Goal: Information Seeking & Learning: Compare options

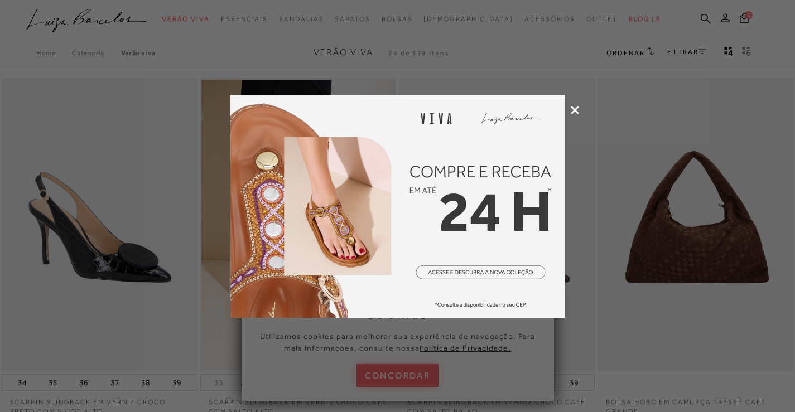
click at [576, 108] on icon at bounding box center [575, 110] width 8 height 8
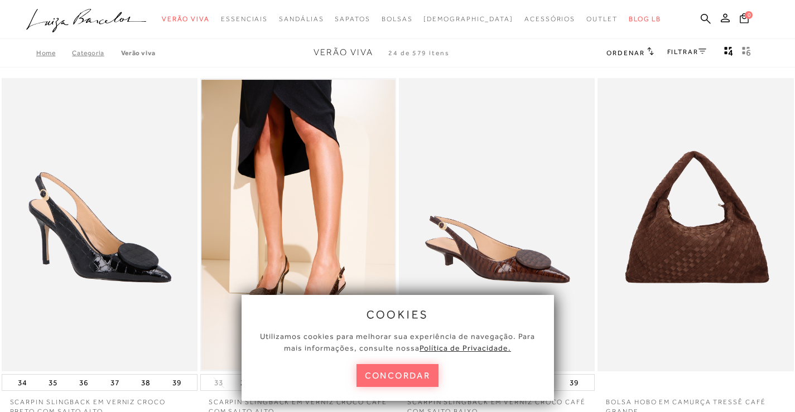
click at [407, 376] on button "concordar" at bounding box center [397, 375] width 83 height 23
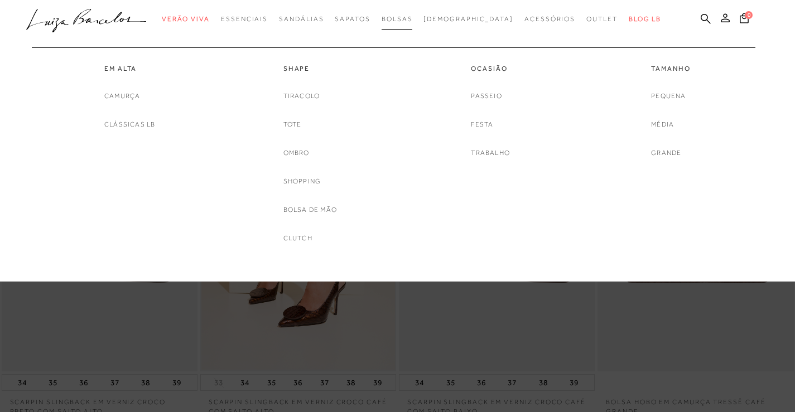
click at [413, 22] on span "Bolsas" at bounding box center [397, 19] width 31 height 8
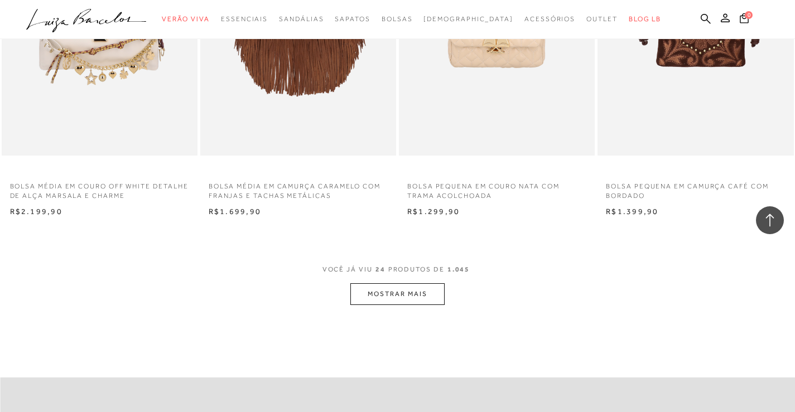
scroll to position [2064, 0]
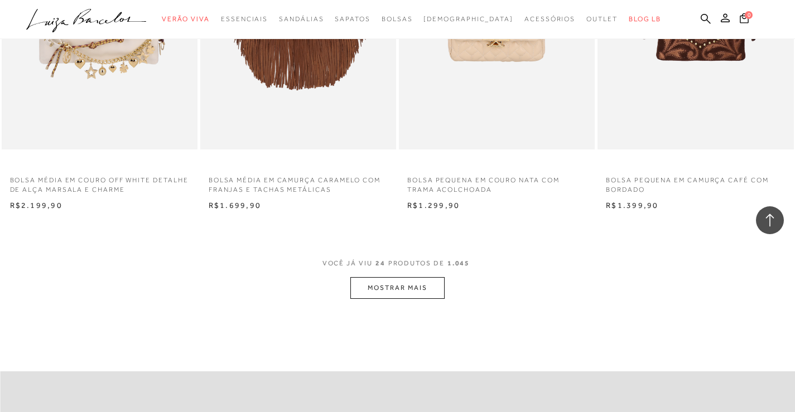
click at [414, 294] on button "MOSTRAR MAIS" at bounding box center [397, 288] width 94 height 22
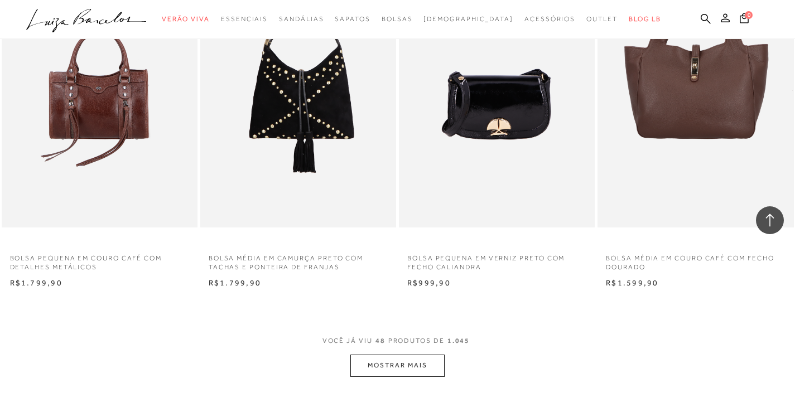
scroll to position [4240, 0]
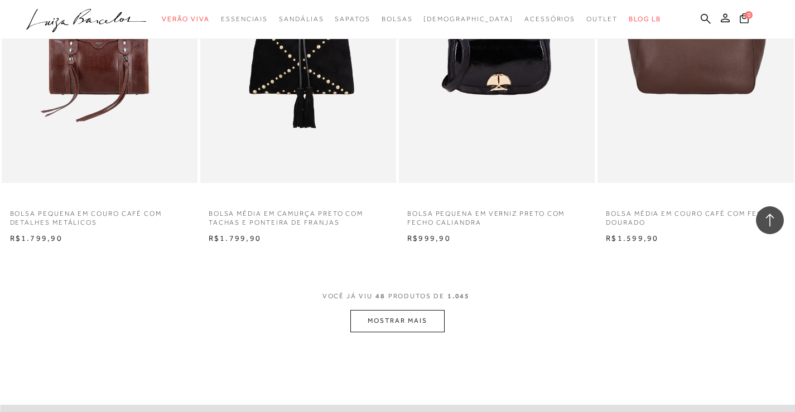
click at [411, 317] on button "MOSTRAR MAIS" at bounding box center [397, 321] width 94 height 22
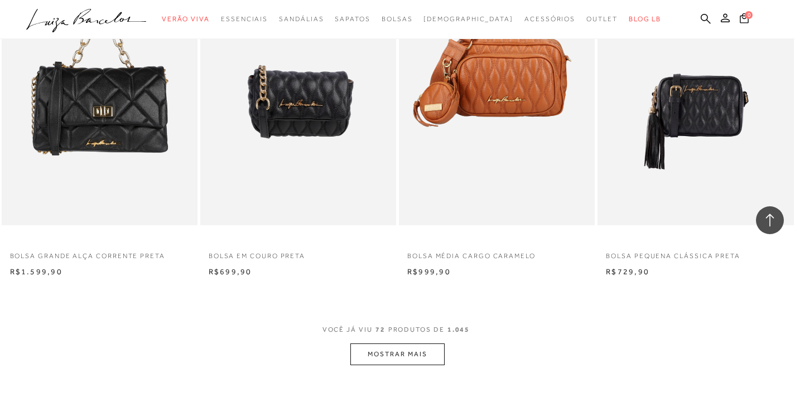
scroll to position [6415, 0]
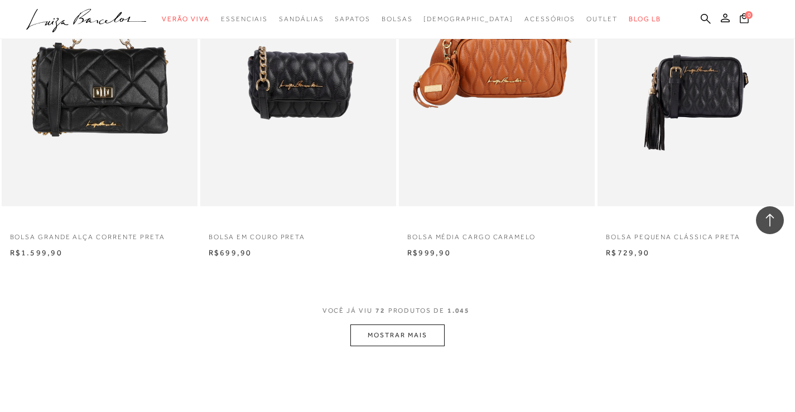
click at [407, 332] on button "MOSTRAR MAIS" at bounding box center [397, 336] width 94 height 22
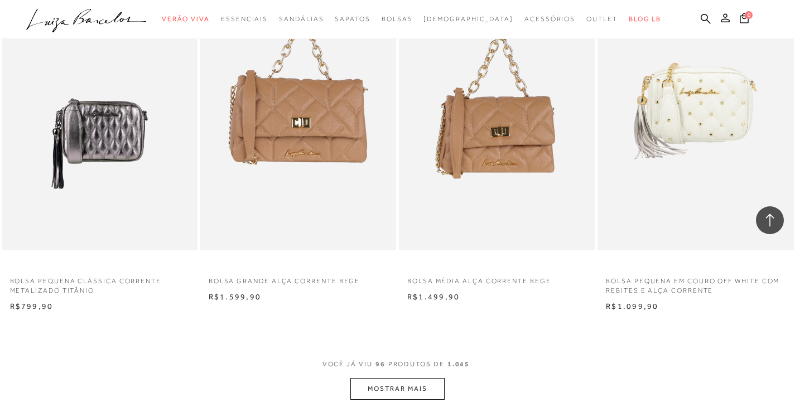
scroll to position [8591, 0]
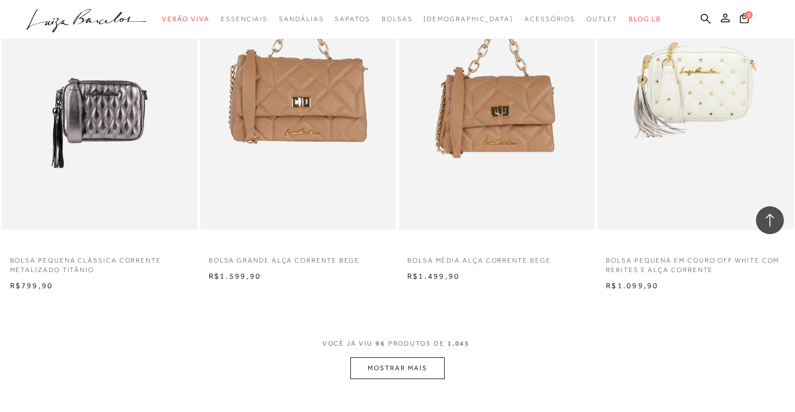
click at [431, 371] on button "MOSTRAR MAIS" at bounding box center [397, 369] width 94 height 22
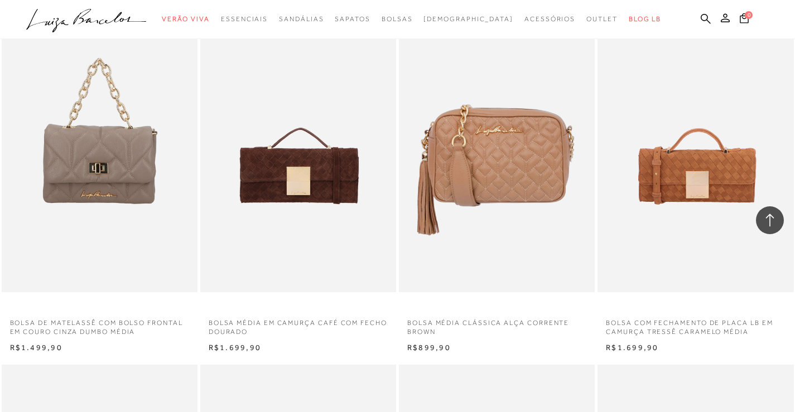
scroll to position [9260, 0]
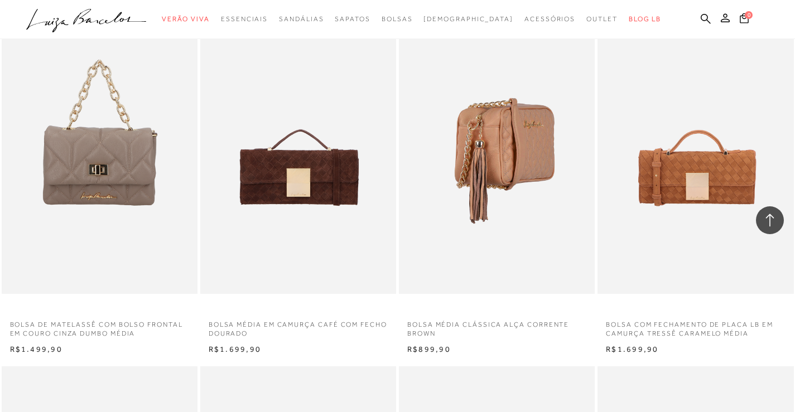
click at [532, 202] on img at bounding box center [497, 147] width 195 height 294
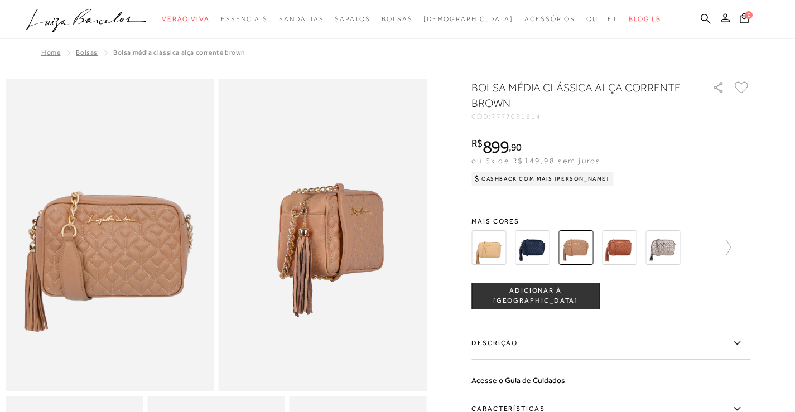
click at [495, 245] on img at bounding box center [488, 247] width 35 height 35
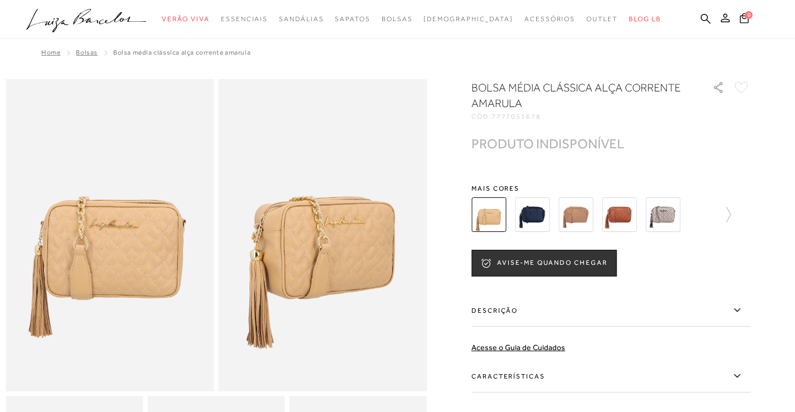
click at [549, 219] on img at bounding box center [532, 214] width 35 height 35
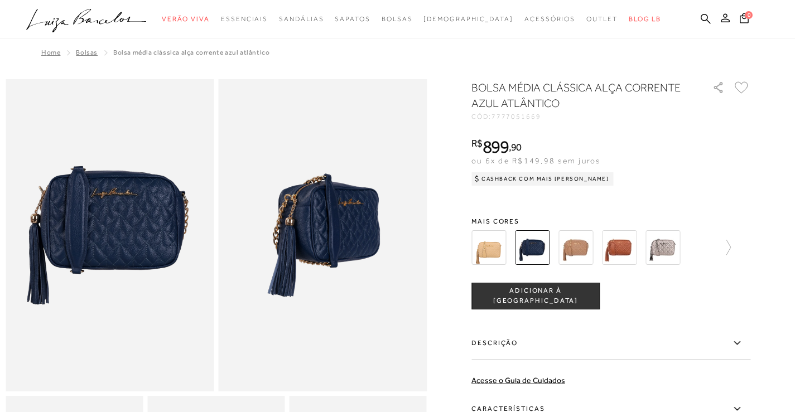
click at [585, 250] on img at bounding box center [575, 247] width 35 height 35
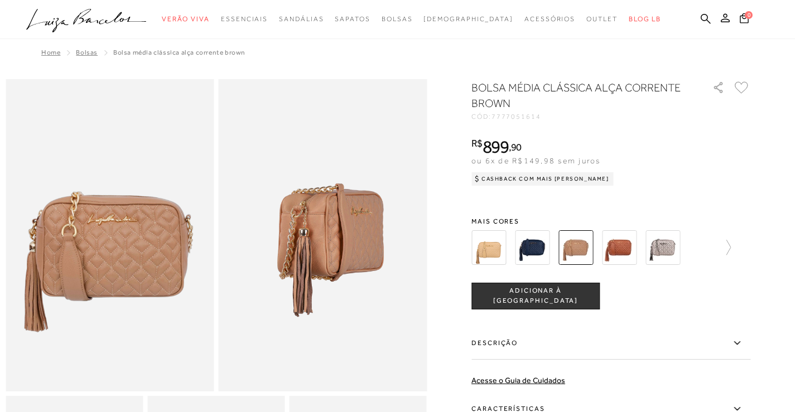
click at [617, 251] on img at bounding box center [619, 247] width 35 height 35
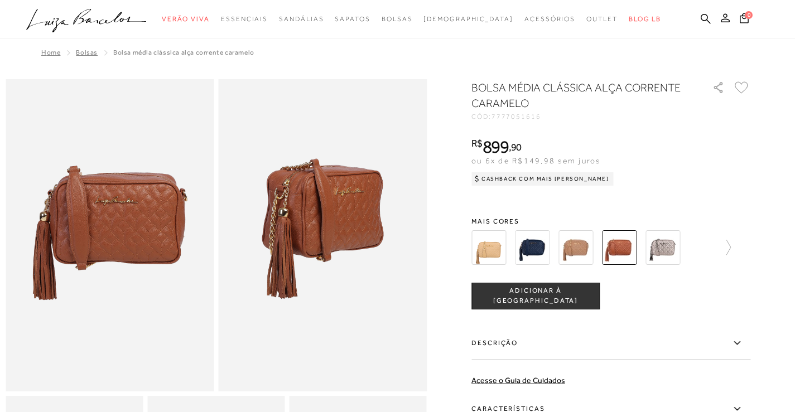
click at [669, 249] on img at bounding box center [662, 247] width 35 height 35
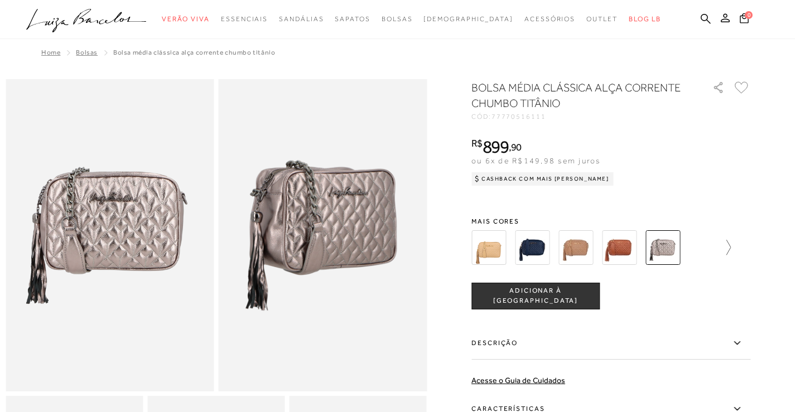
click at [728, 247] on icon at bounding box center [723, 248] width 16 height 16
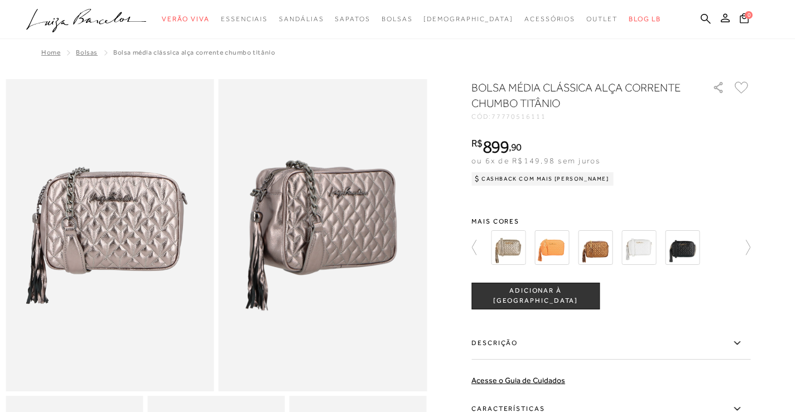
click at [517, 246] on img at bounding box center [508, 247] width 35 height 35
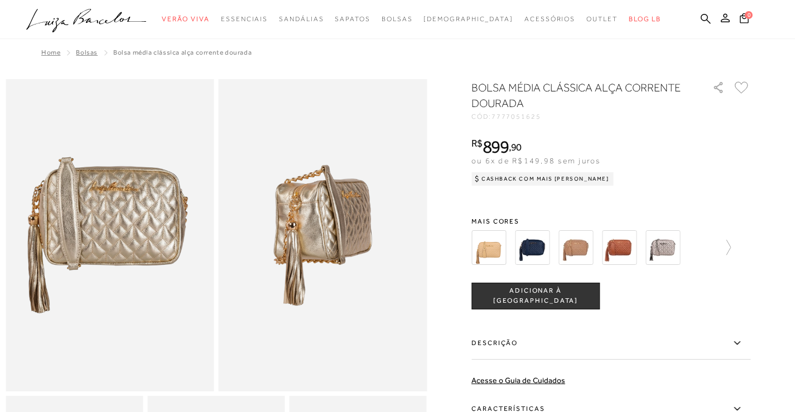
click at [538, 248] on img at bounding box center [532, 247] width 35 height 35
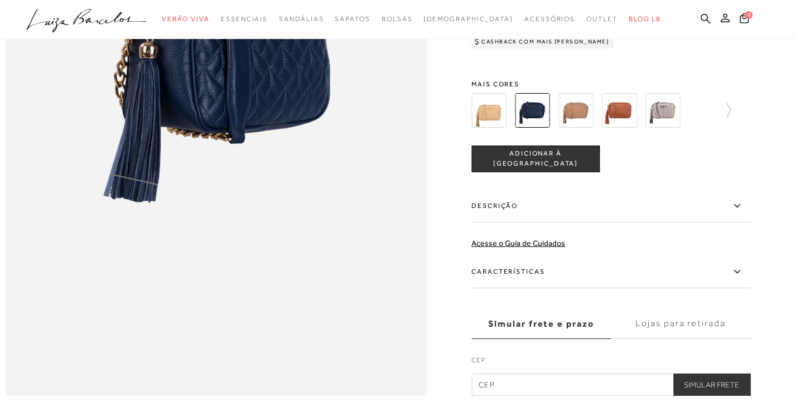
scroll to position [1004, 0]
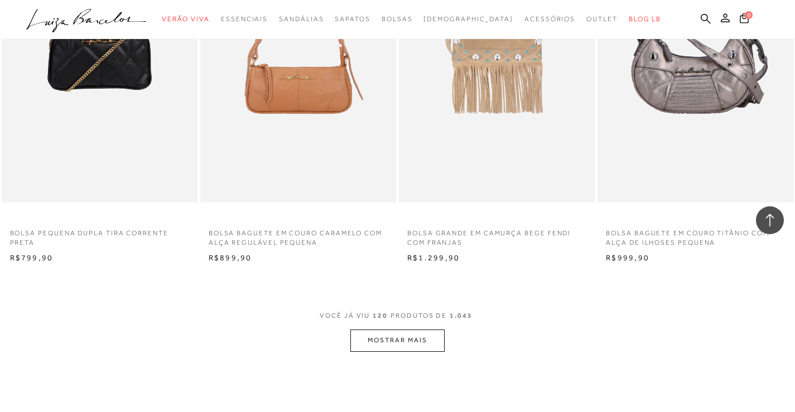
scroll to position [10822, 0]
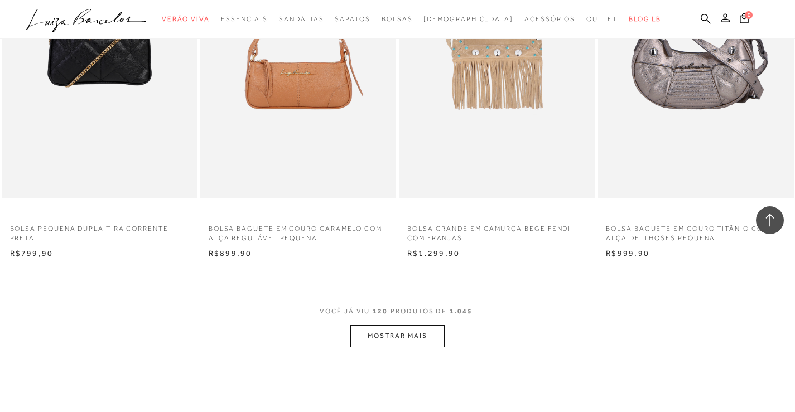
click at [368, 332] on button "MOSTRAR MAIS" at bounding box center [397, 336] width 94 height 22
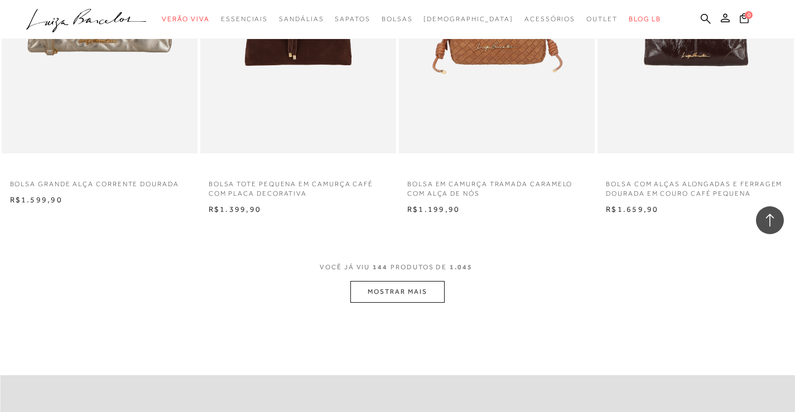
scroll to position [13109, 0]
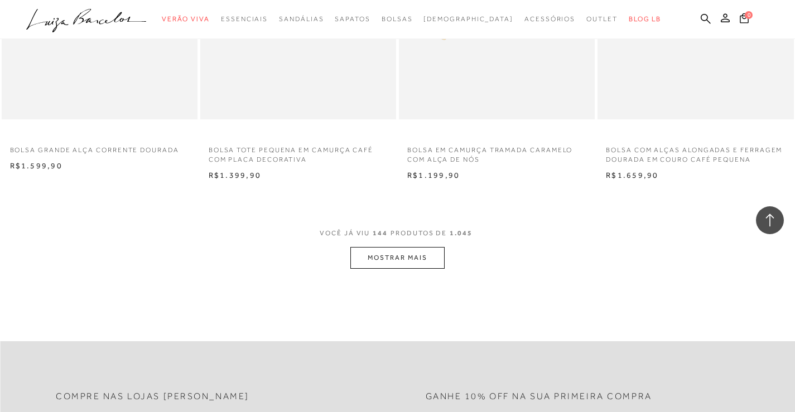
click at [404, 256] on button "MOSTRAR MAIS" at bounding box center [397, 258] width 94 height 22
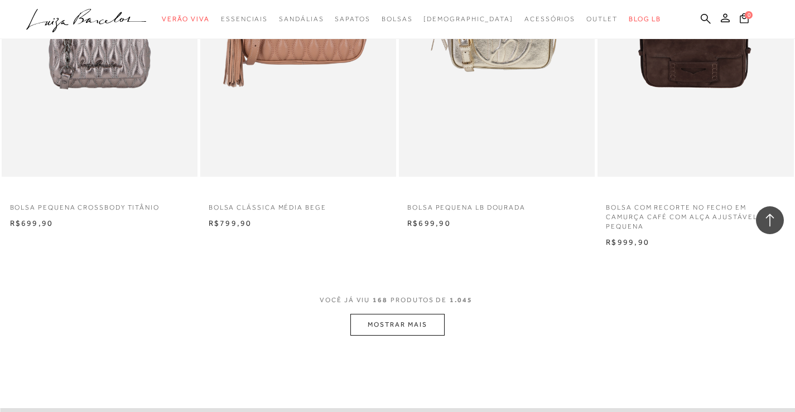
scroll to position [15285, 0]
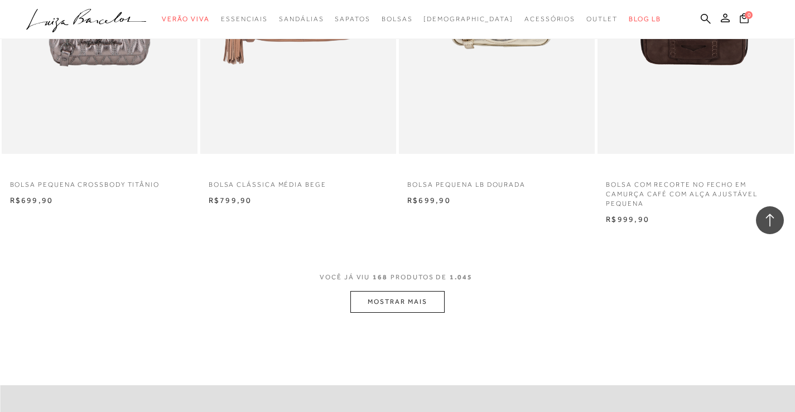
click at [426, 307] on button "MOSTRAR MAIS" at bounding box center [397, 302] width 94 height 22
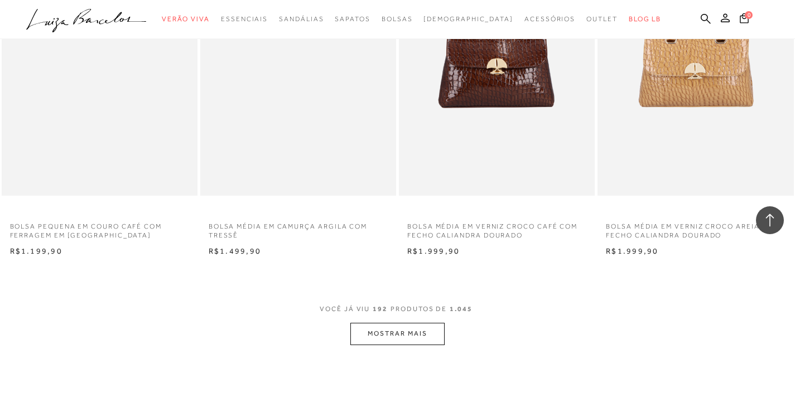
scroll to position [17516, 0]
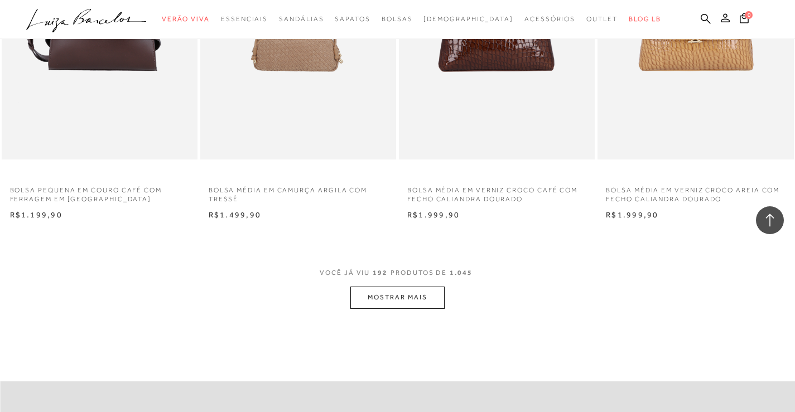
click at [443, 297] on button "MOSTRAR MAIS" at bounding box center [397, 298] width 94 height 22
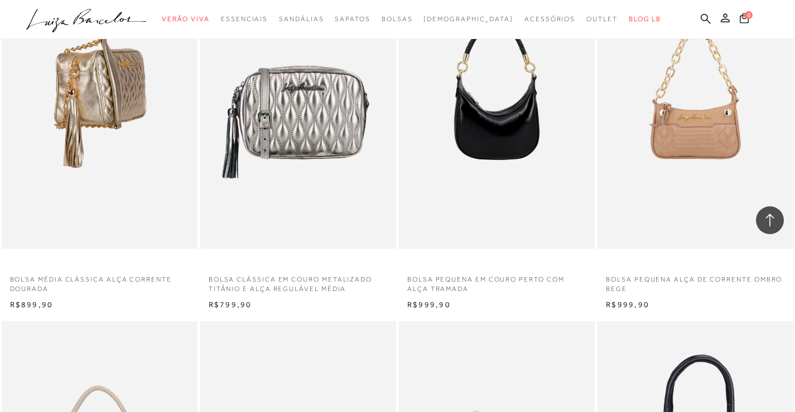
scroll to position [18855, 0]
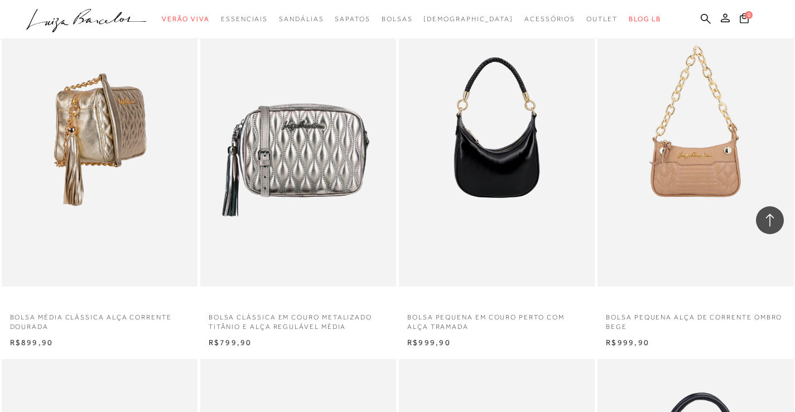
click at [131, 118] on img at bounding box center [100, 140] width 195 height 294
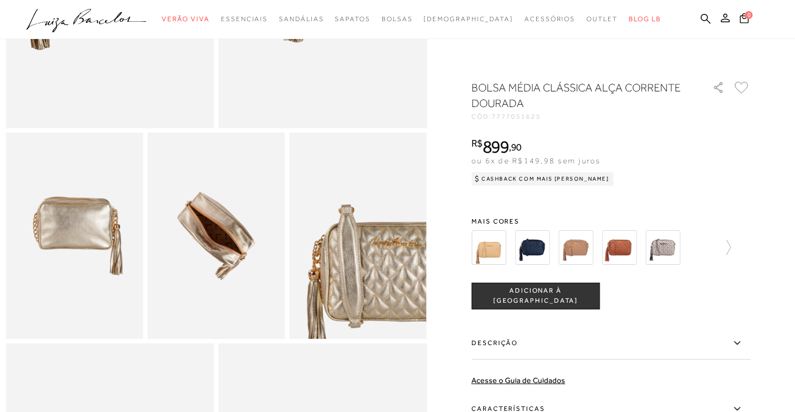
scroll to position [279, 0]
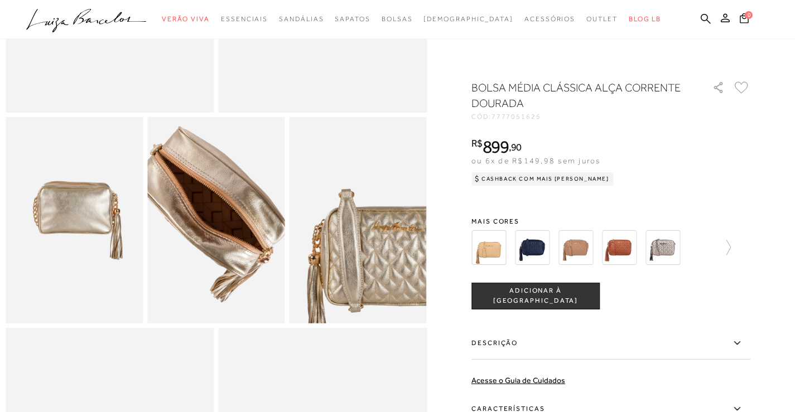
click at [220, 234] on img at bounding box center [212, 215] width 275 height 412
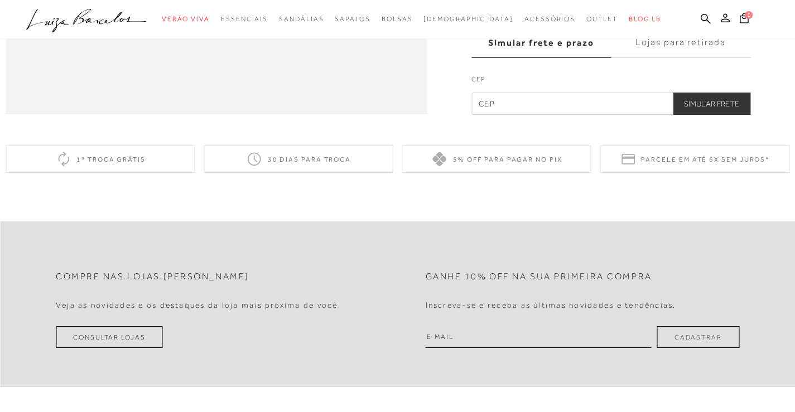
scroll to position [1450, 0]
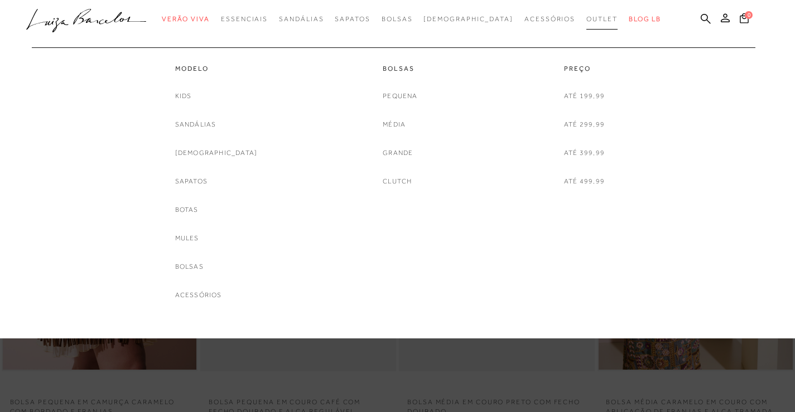
click at [586, 14] on link "Outlet" at bounding box center [601, 19] width 31 height 21
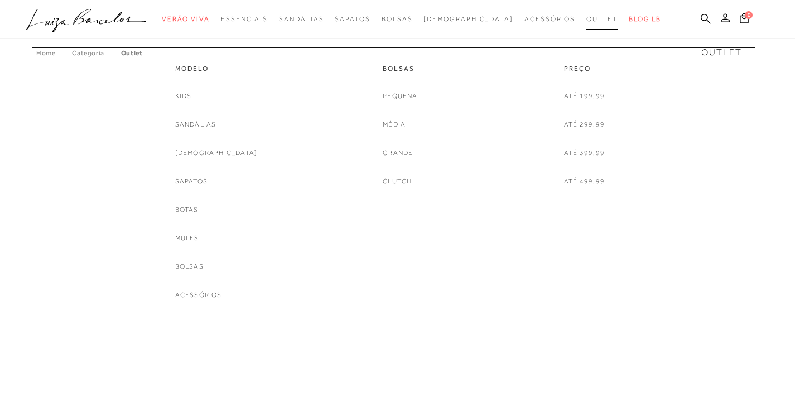
click at [586, 20] on span "Outlet" at bounding box center [601, 19] width 31 height 8
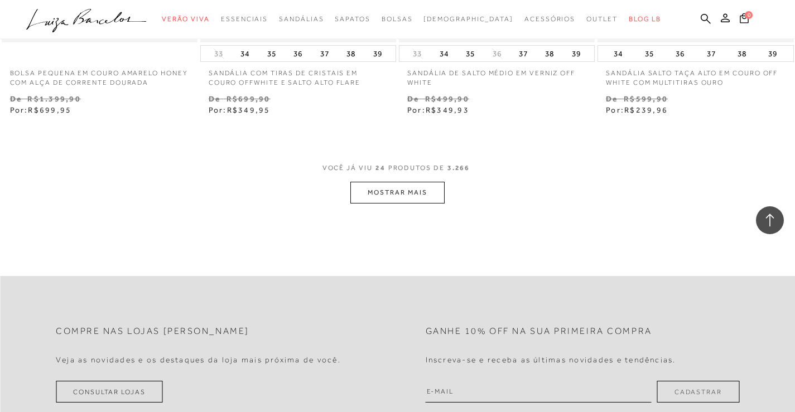
scroll to position [2231, 0]
click at [366, 185] on button "MOSTRAR MAIS" at bounding box center [397, 191] width 94 height 22
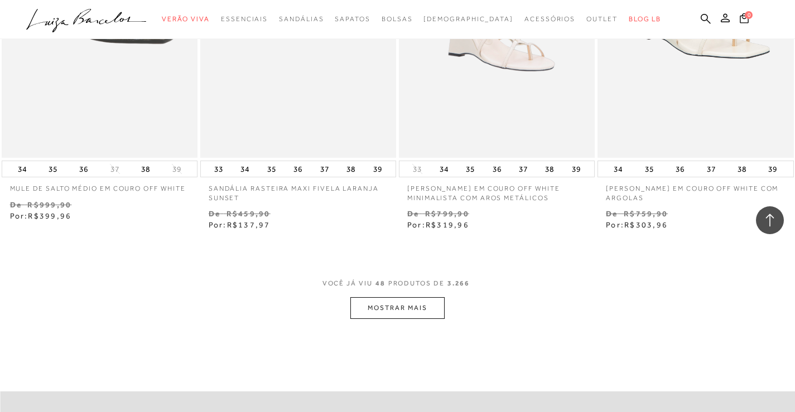
scroll to position [4407, 0]
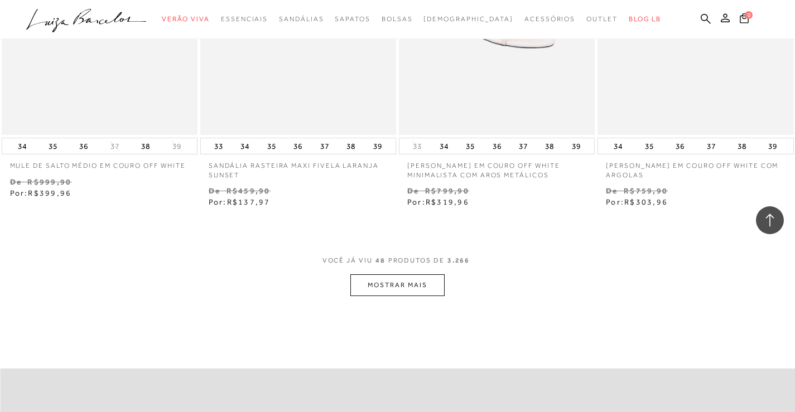
click at [409, 286] on button "MOSTRAR MAIS" at bounding box center [397, 285] width 94 height 22
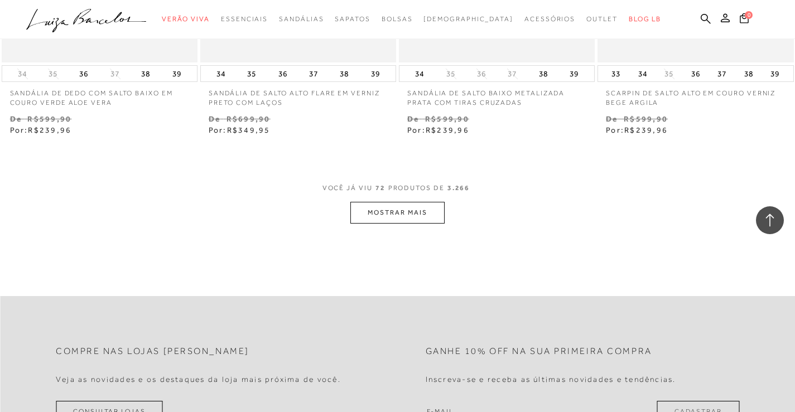
scroll to position [6750, 0]
click at [375, 220] on button "MOSTRAR MAIS" at bounding box center [397, 212] width 94 height 22
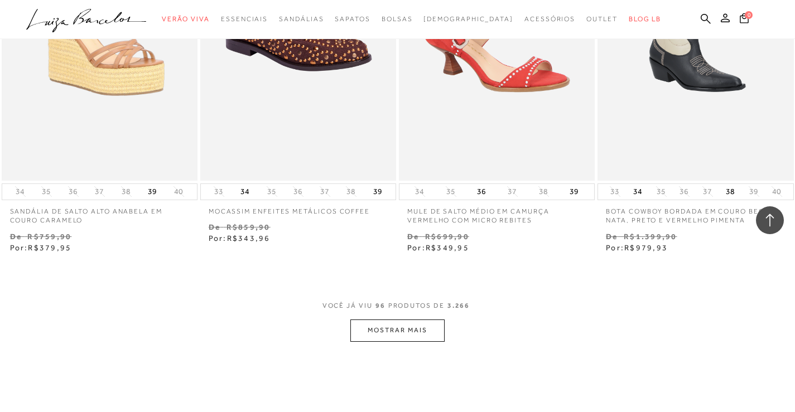
scroll to position [9037, 0]
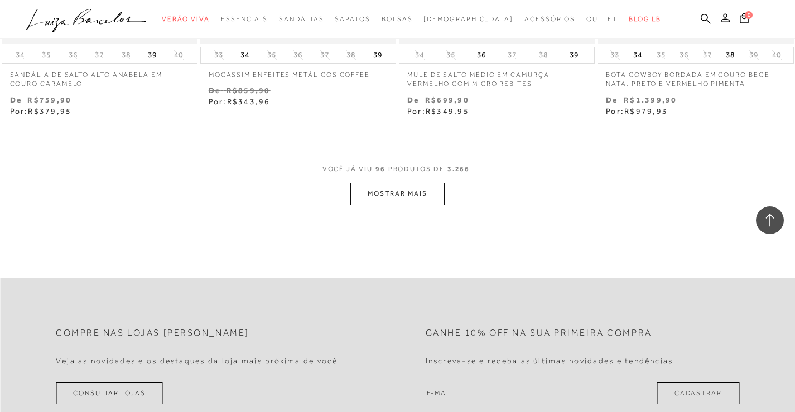
click at [390, 204] on button "MOSTRAR MAIS" at bounding box center [397, 194] width 94 height 22
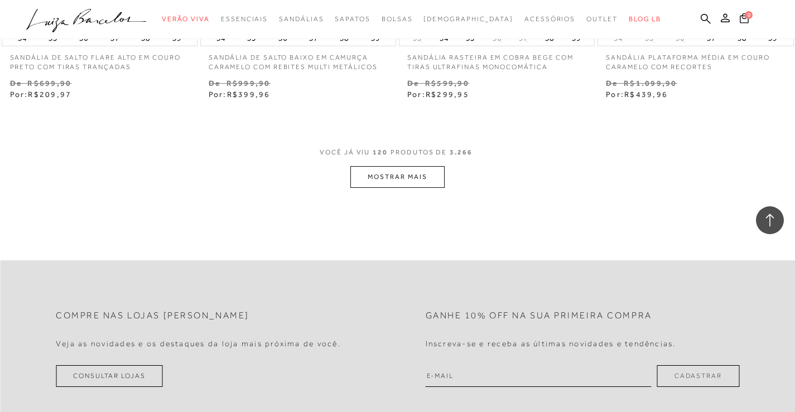
scroll to position [11324, 0]
click at [401, 187] on button "MOSTRAR MAIS" at bounding box center [397, 177] width 94 height 22
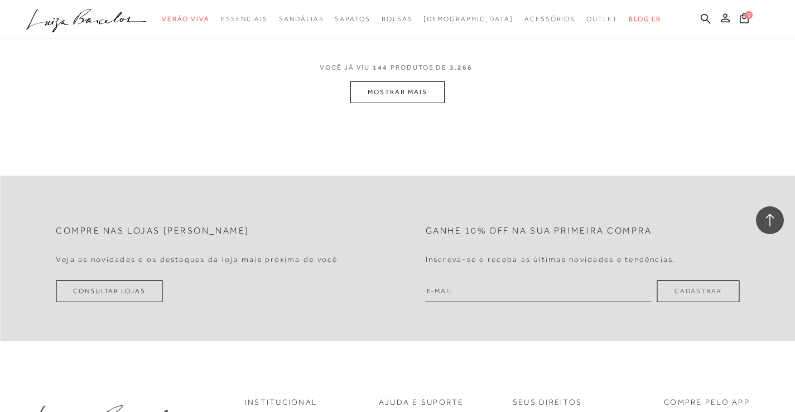
scroll to position [13723, 0]
